Goal: Check status: Check status

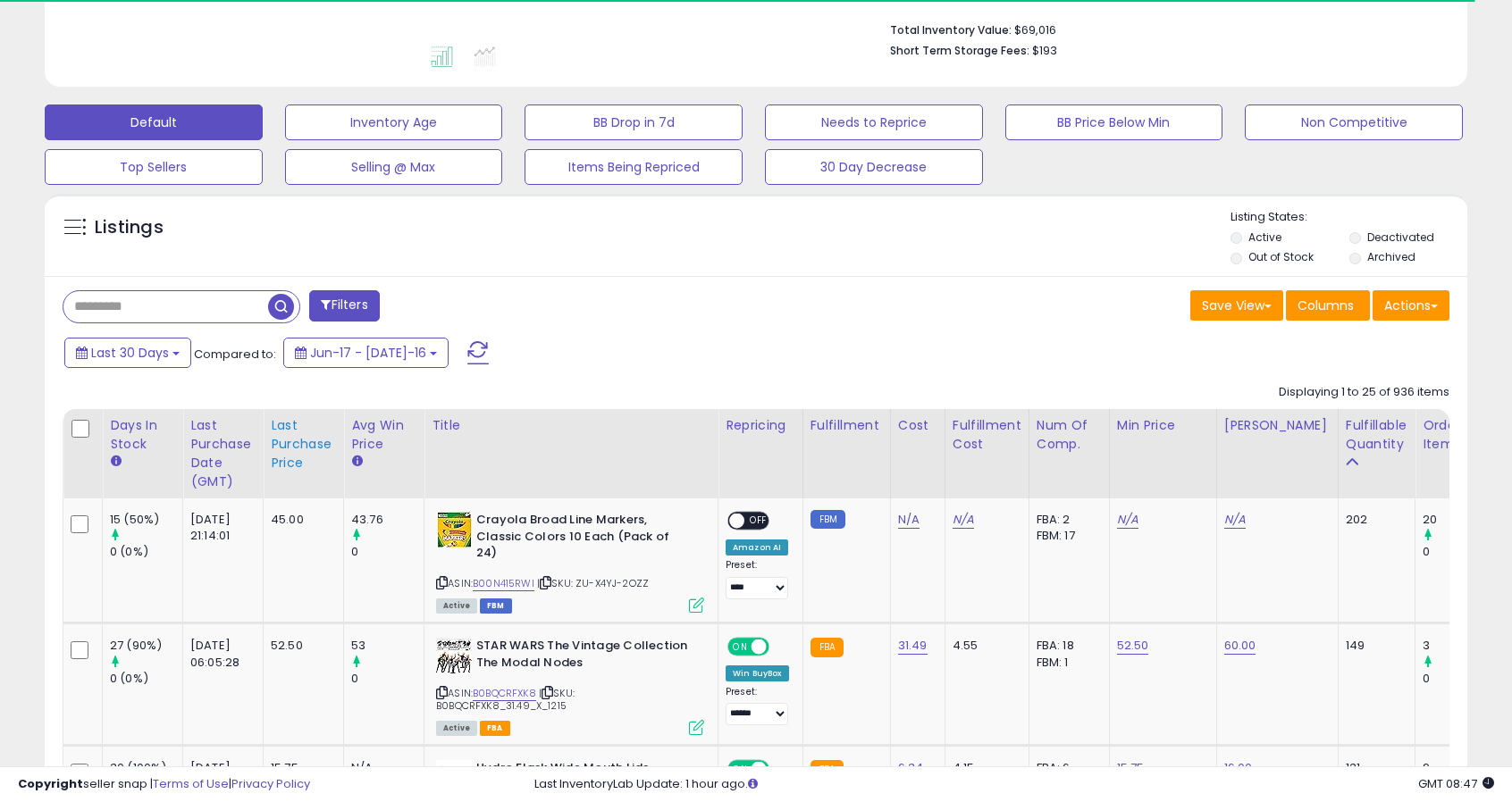
scroll to position [460, 0]
click at [206, 443] on div "Last Purchase Date (GMT)" at bounding box center [223, 453] width 66 height 75
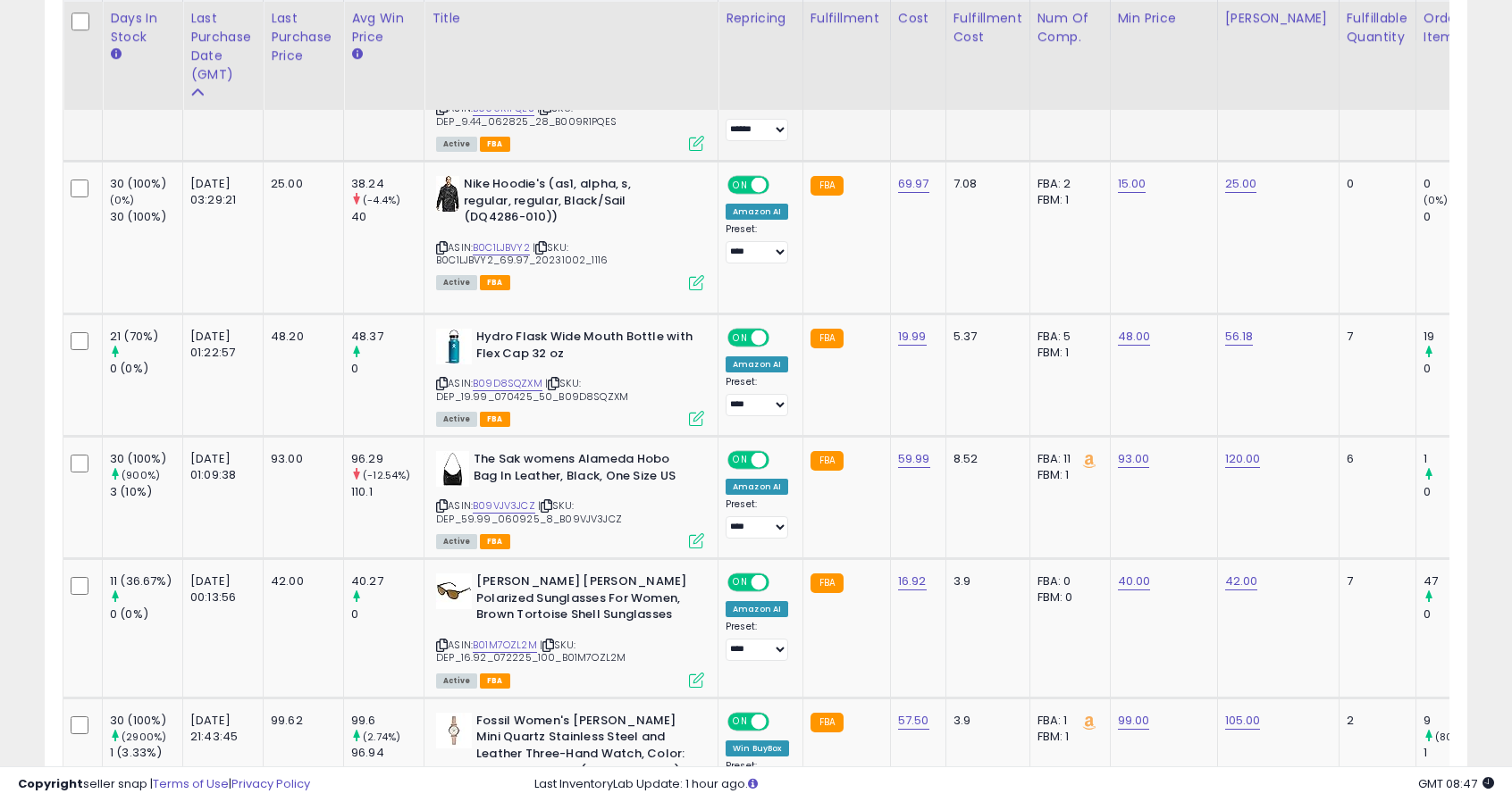
scroll to position [936, 0]
click at [515, 637] on link "B01M7OZL2M" at bounding box center [505, 645] width 65 height 16
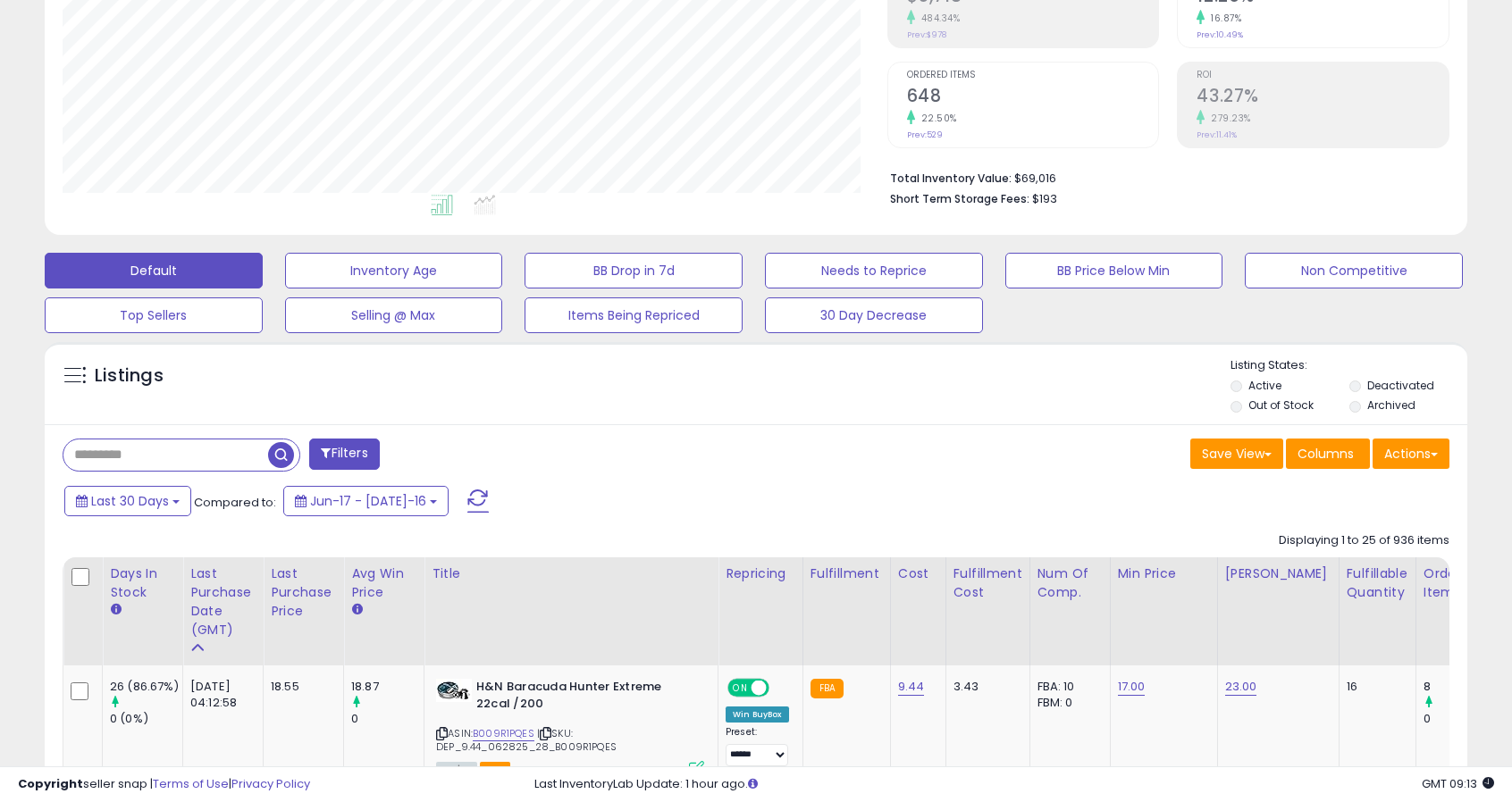
scroll to position [16, 0]
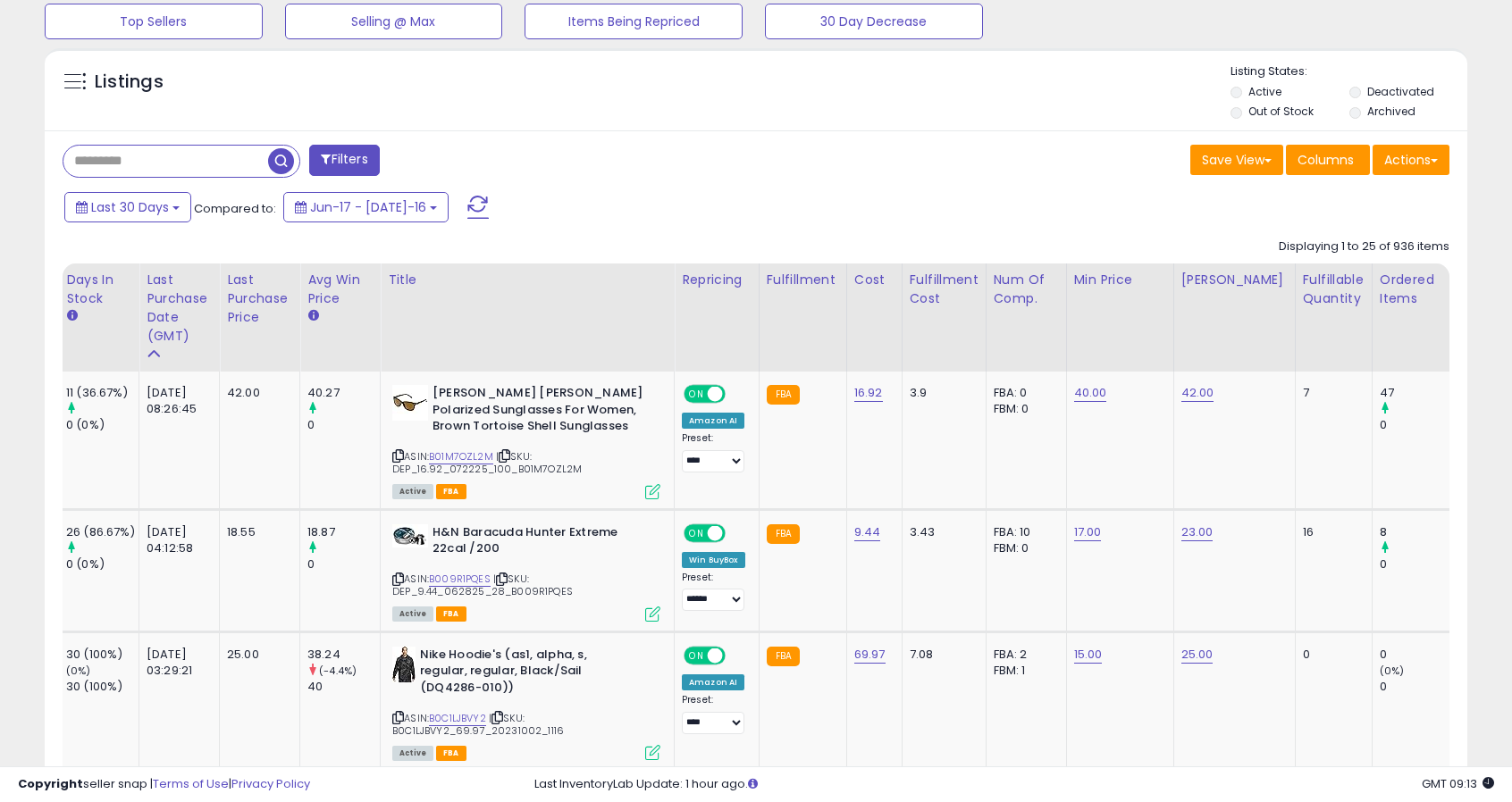
scroll to position [0, 44]
click at [460, 454] on link "B01M7OZL2M" at bounding box center [462, 458] width 65 height 16
